Goal: Task Accomplishment & Management: Manage account settings

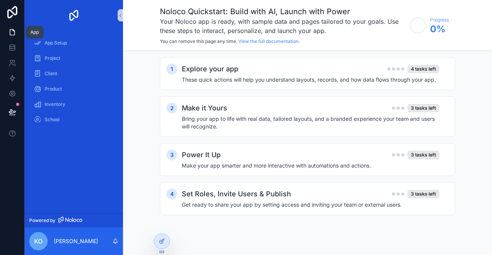
click at [11, 30] on icon at bounding box center [12, 33] width 5 height 6
click at [119, 15] on icon "scrollable content" at bounding box center [120, 16] width 5 height 6
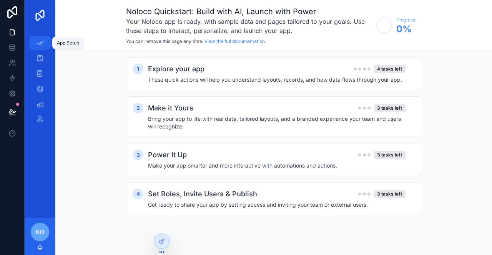
click at [35, 44] on div "App Setup" at bounding box center [40, 43] width 12 height 12
click at [165, 239] on div at bounding box center [161, 241] width 15 height 15
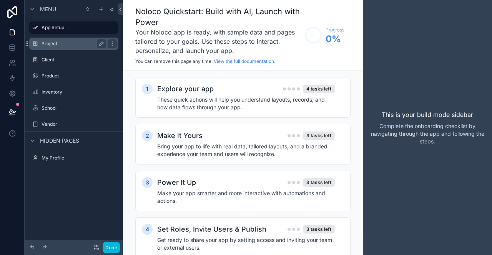
click at [62, 43] on label "Project" at bounding box center [71, 44] width 61 height 6
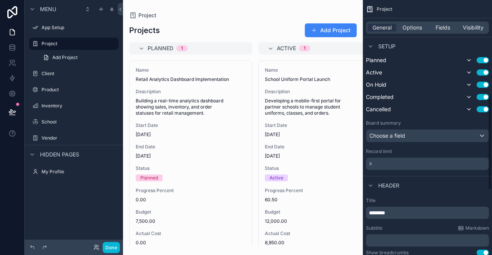
scroll to position [256, 0]
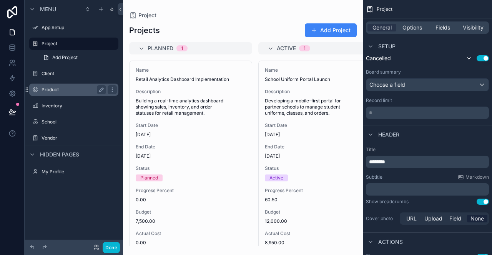
click at [62, 94] on div "Product" at bounding box center [73, 89] width 65 height 9
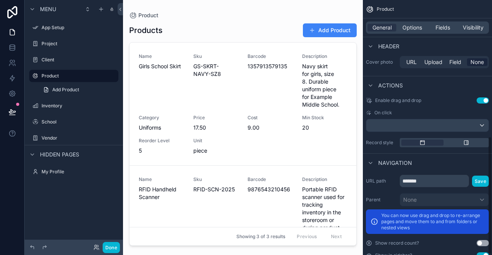
scroll to position [297, 0]
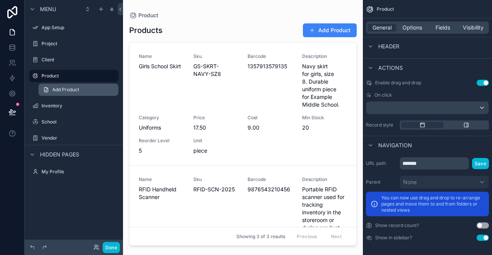
click at [76, 95] on link "Add Product" at bounding box center [78, 90] width 80 height 12
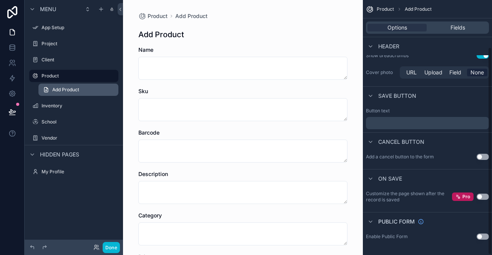
scroll to position [58, 0]
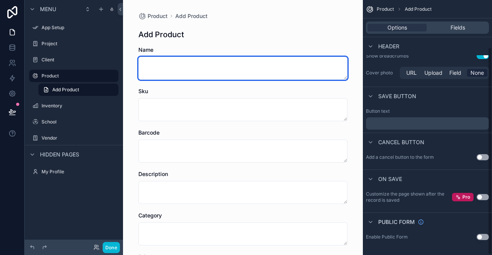
click at [257, 77] on textarea "scrollable content" at bounding box center [242, 68] width 209 height 23
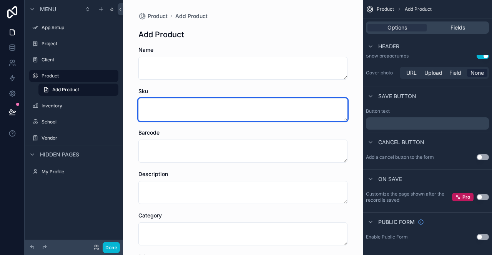
click at [235, 105] on textarea "scrollable content" at bounding box center [242, 109] width 209 height 23
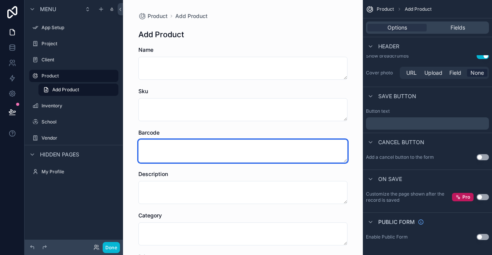
drag, startPoint x: 205, startPoint y: 152, endPoint x: 204, endPoint y: 159, distance: 6.6
click at [205, 156] on textarea "scrollable content" at bounding box center [242, 151] width 209 height 23
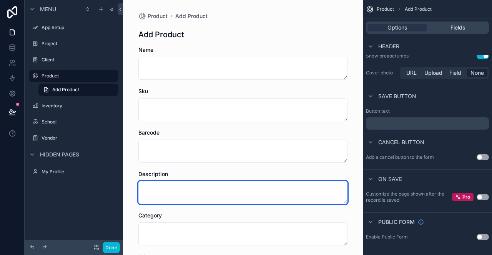
click at [179, 200] on textarea "scrollable content" at bounding box center [242, 192] width 209 height 23
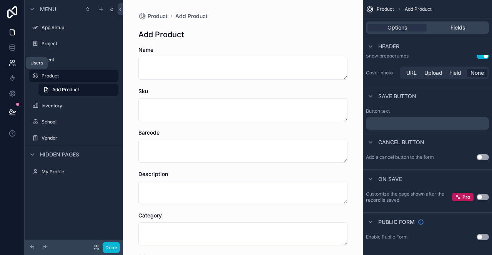
click at [15, 61] on icon at bounding box center [12, 63] width 8 height 8
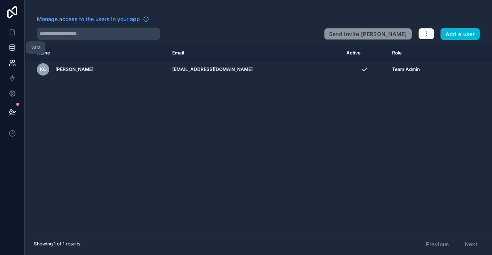
click at [13, 46] on icon at bounding box center [12, 48] width 8 height 8
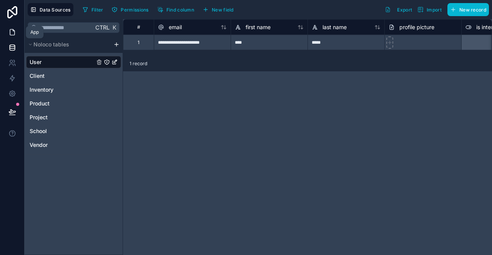
click at [15, 33] on icon at bounding box center [12, 32] width 8 height 8
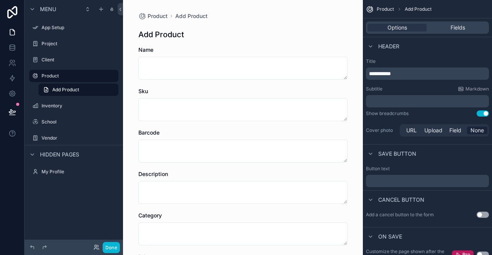
click at [40, 4] on div "Menu" at bounding box center [74, 9] width 98 height 18
click at [35, 9] on icon "scrollable content" at bounding box center [32, 9] width 6 height 6
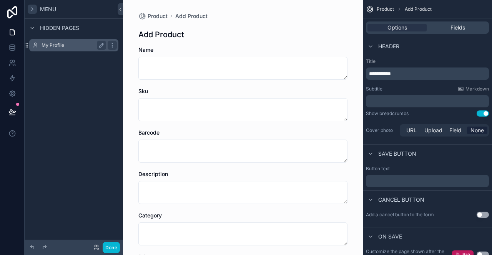
click at [56, 44] on label "My Profile" at bounding box center [71, 45] width 61 height 6
